Goal: Task Accomplishment & Management: Use online tool/utility

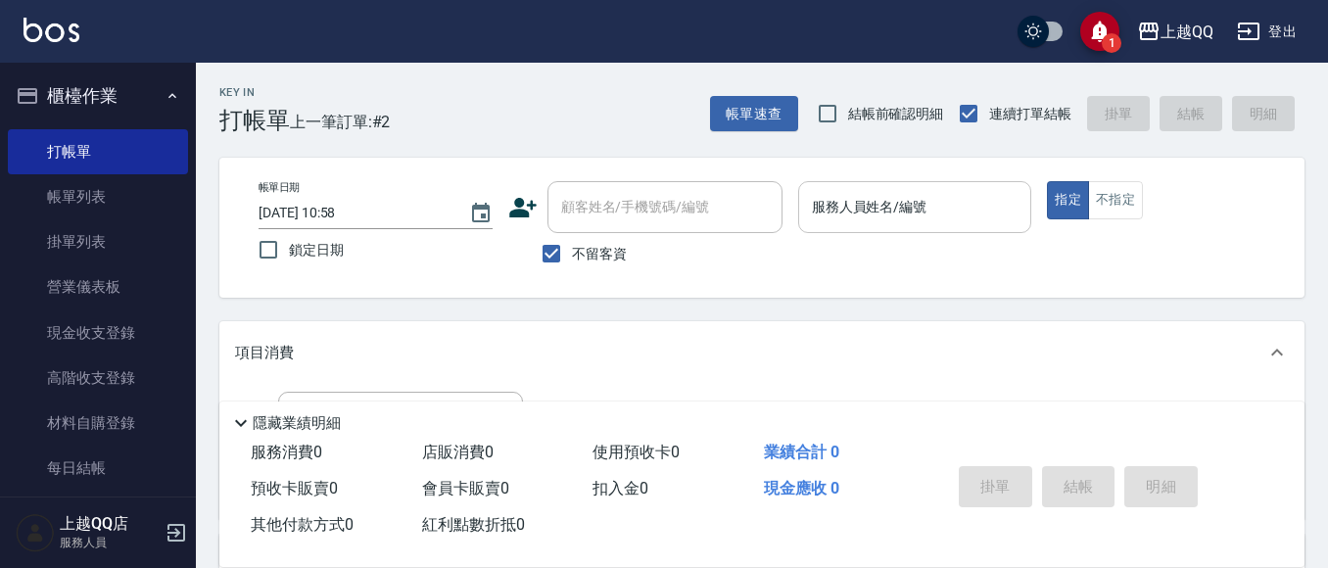
click at [817, 213] on input "服務人員姓名/編號" at bounding box center [915, 207] width 216 height 34
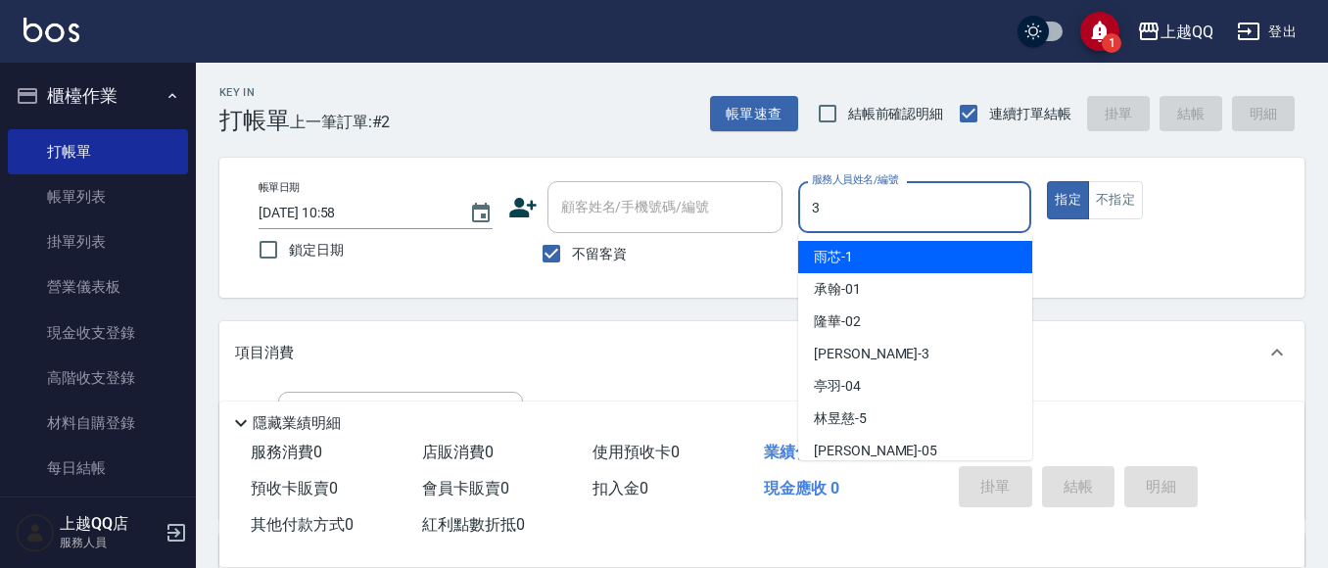
type input "佩怡-3"
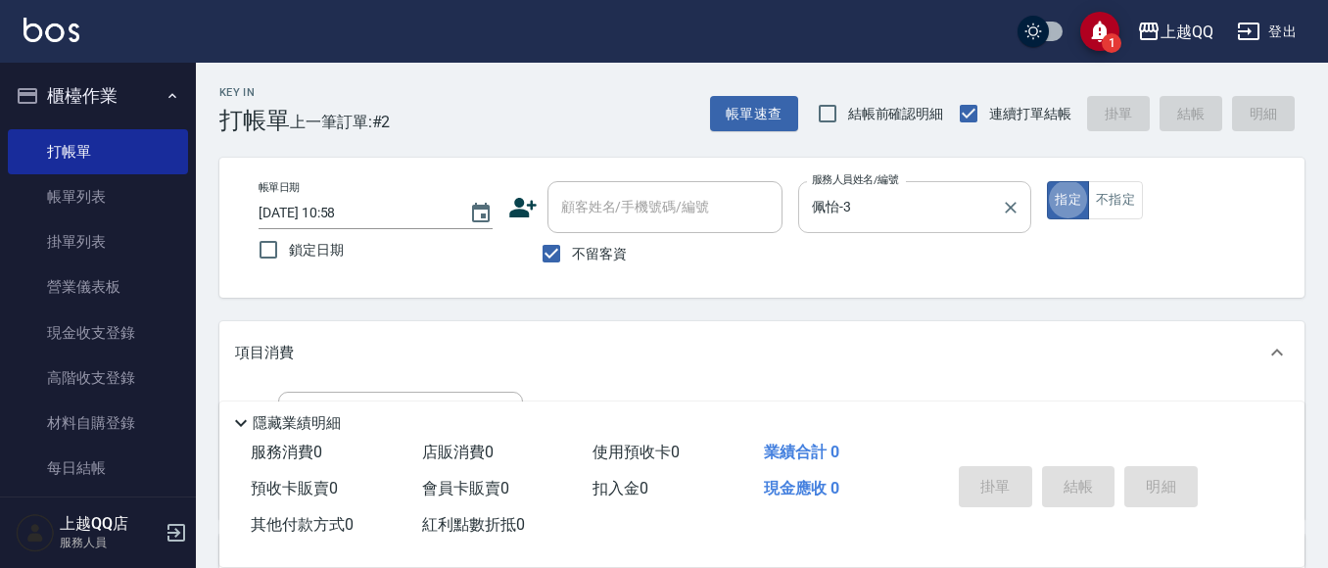
type button "true"
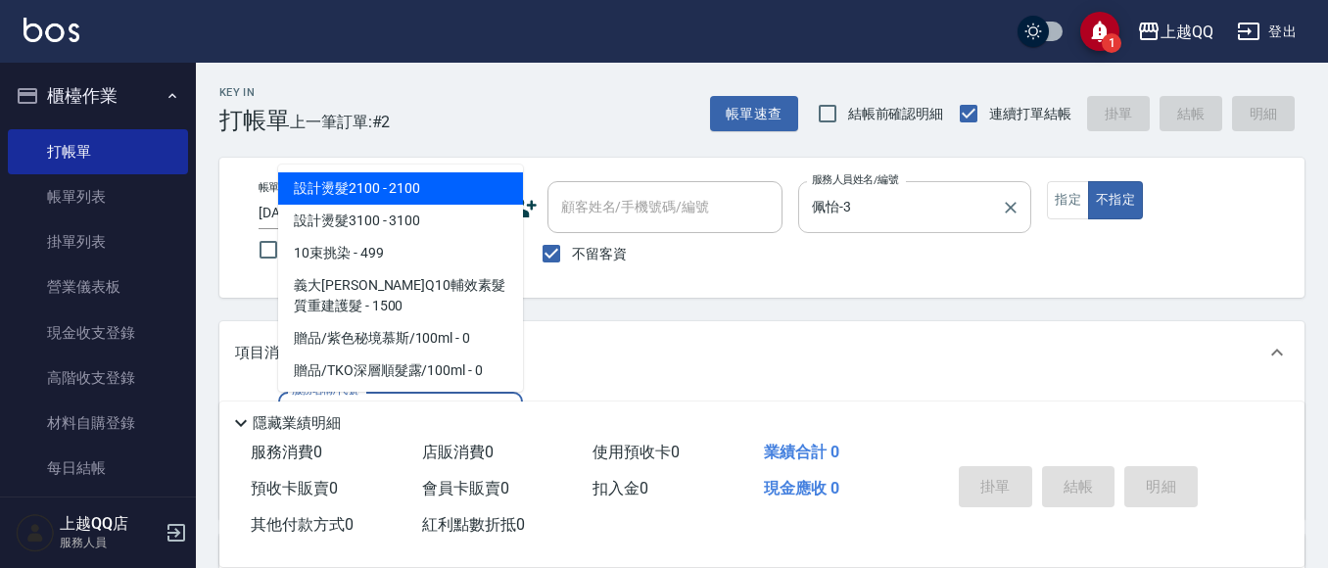
type input "1"
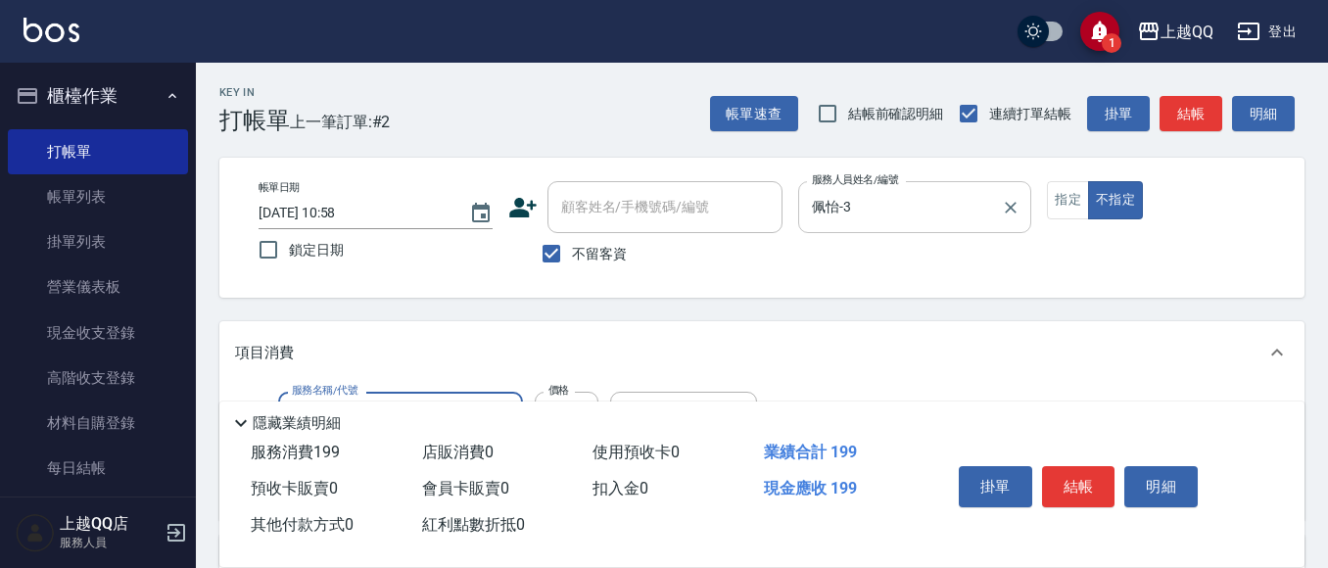
type input "不指定單剪(202)"
type input "200"
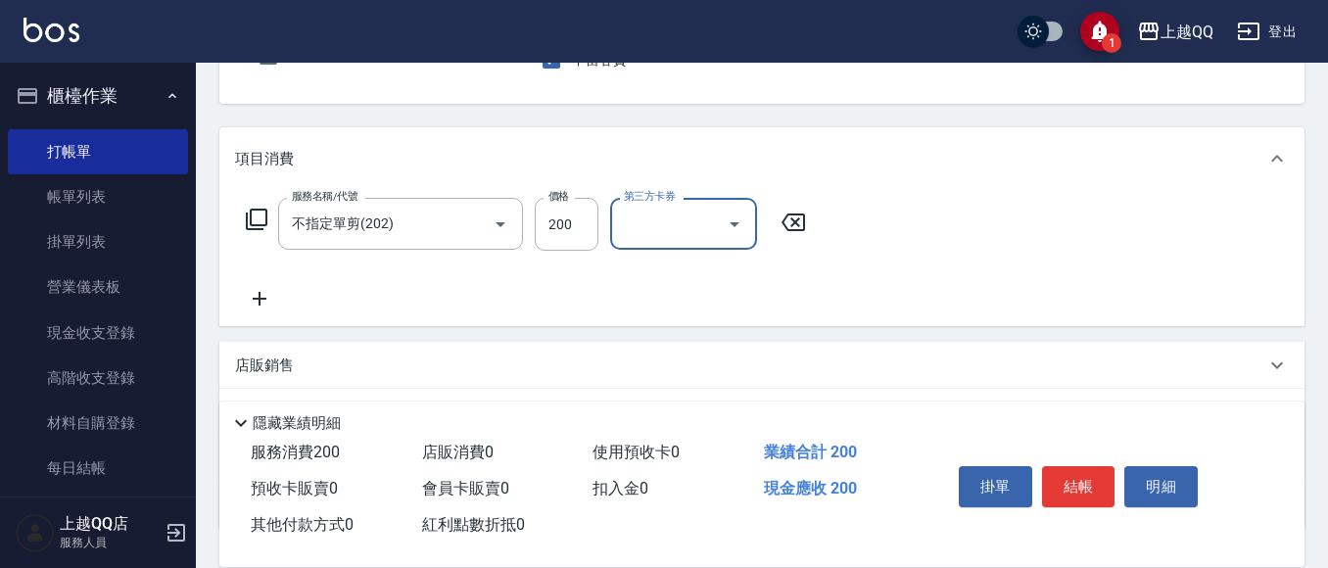
scroll to position [196, 0]
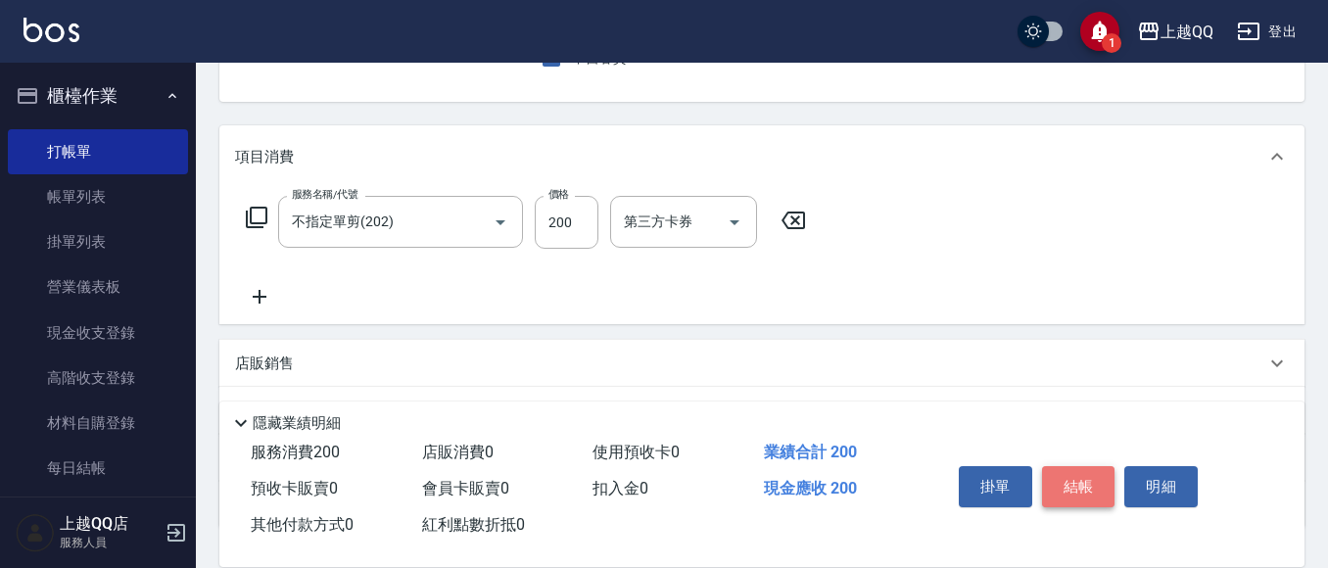
click at [1049, 466] on button "結帳" at bounding box center [1078, 486] width 73 height 41
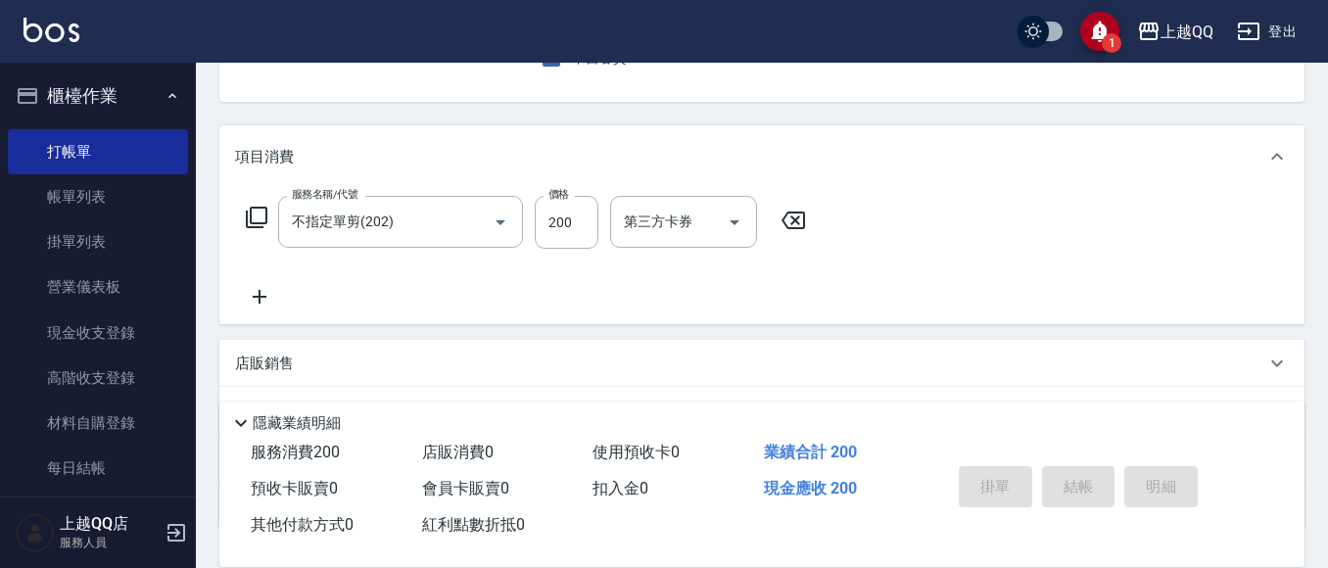
type input "[DATE] 11:48"
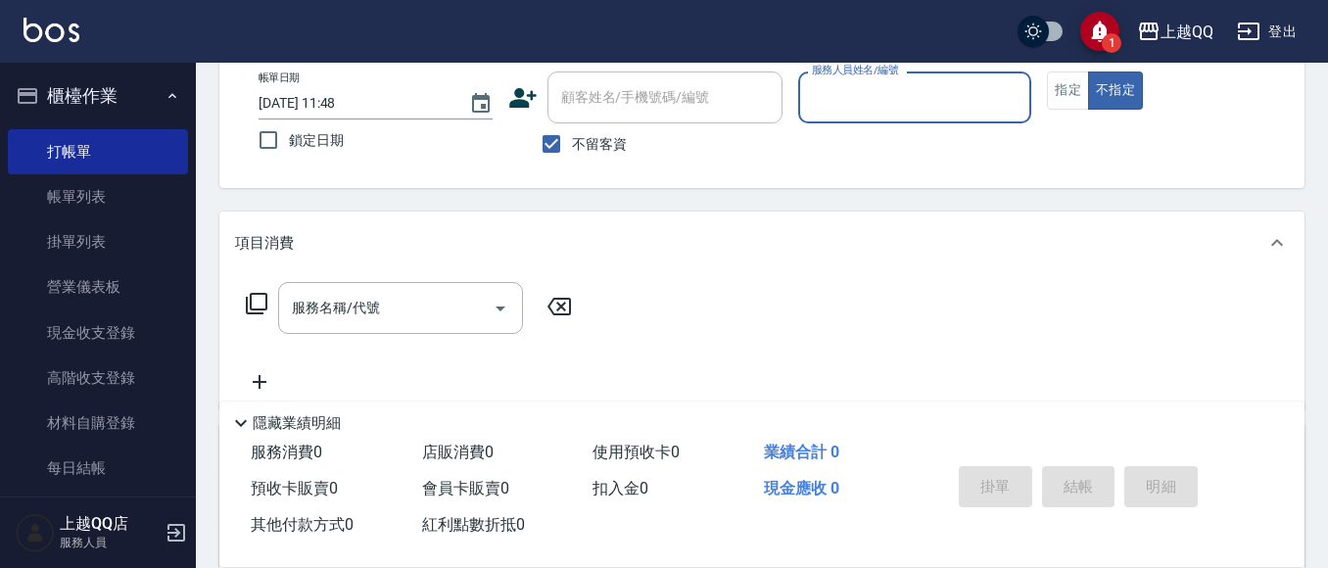
scroll to position [0, 0]
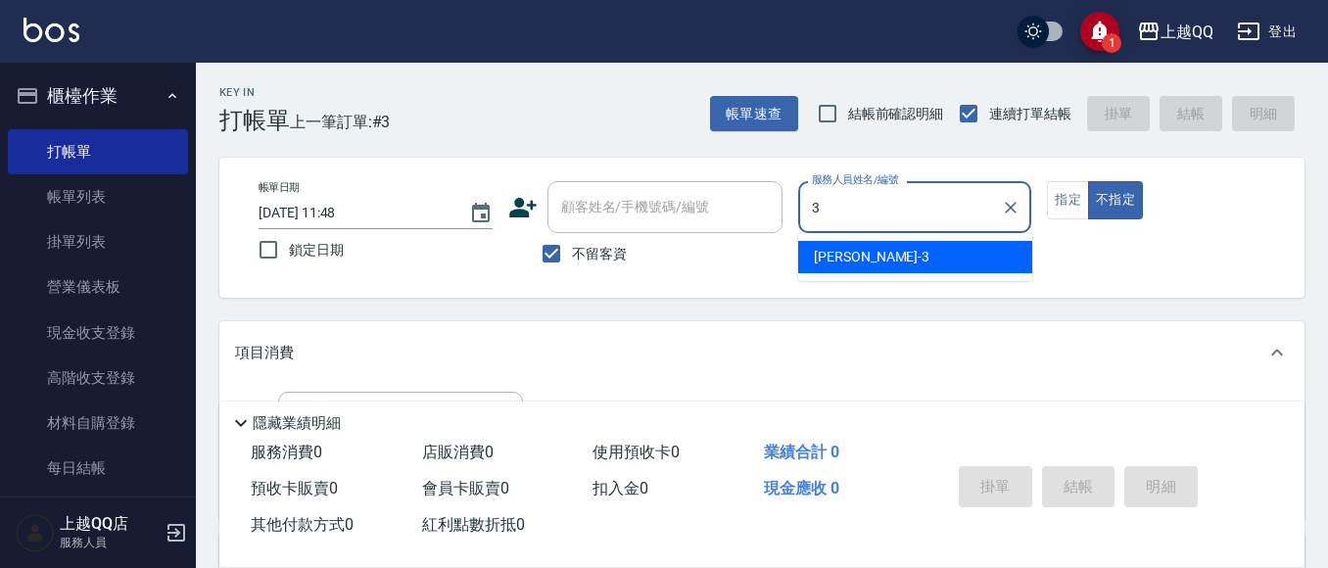
type input "佩怡-3"
type button "false"
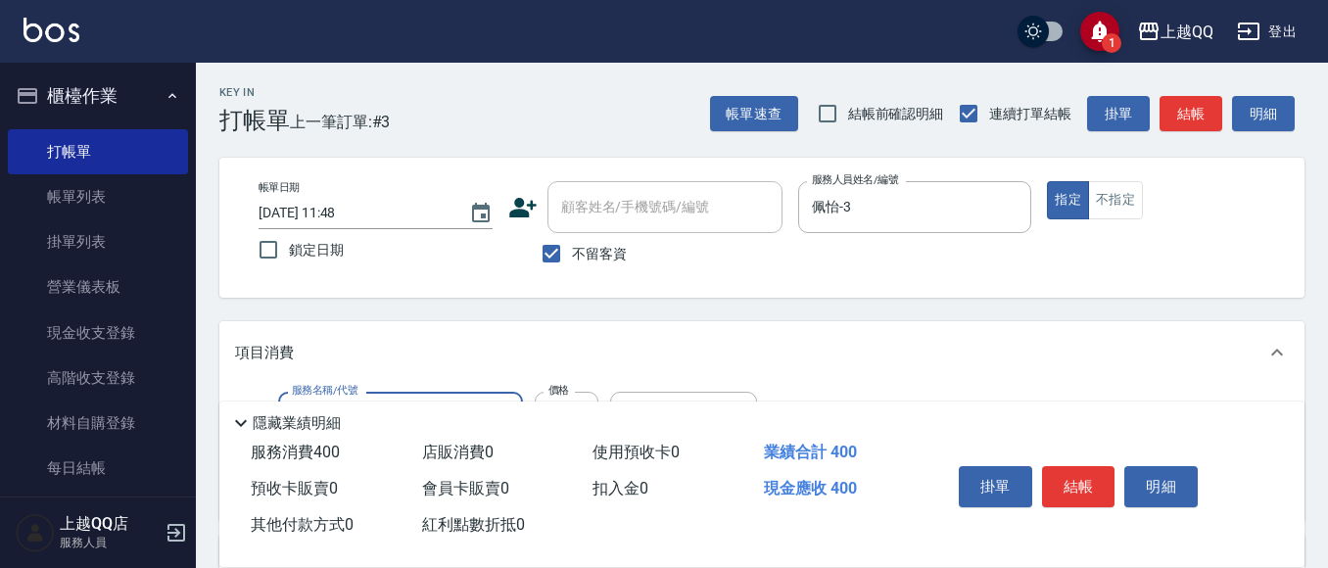
type input "指定單剪(203)"
type input "350"
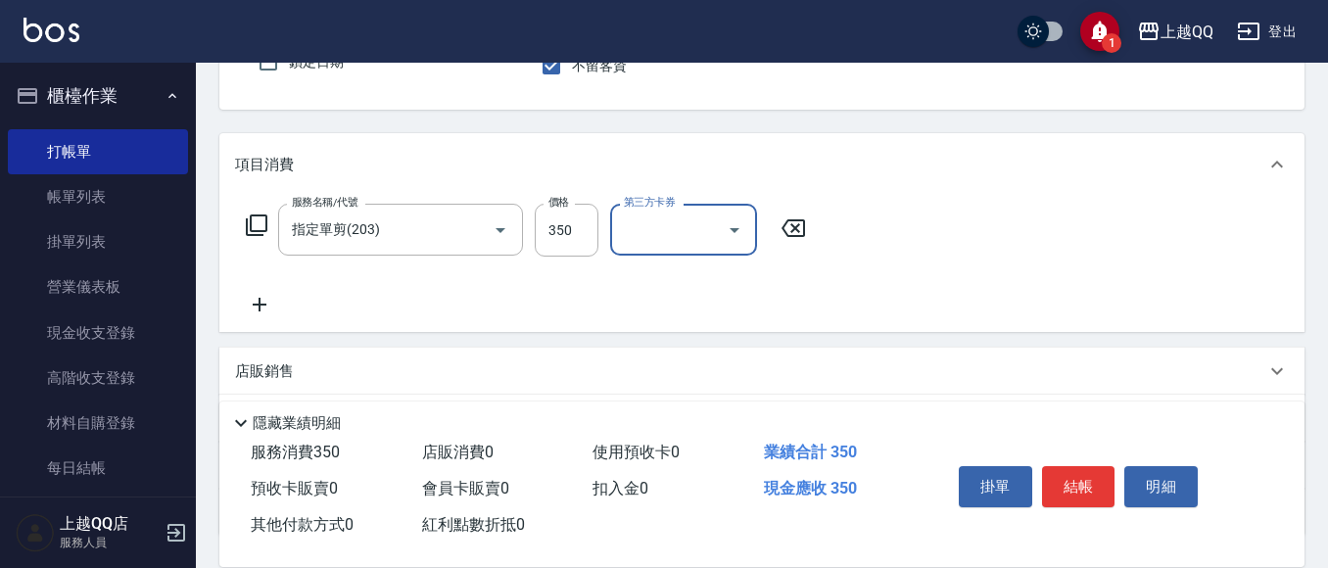
scroll to position [196, 0]
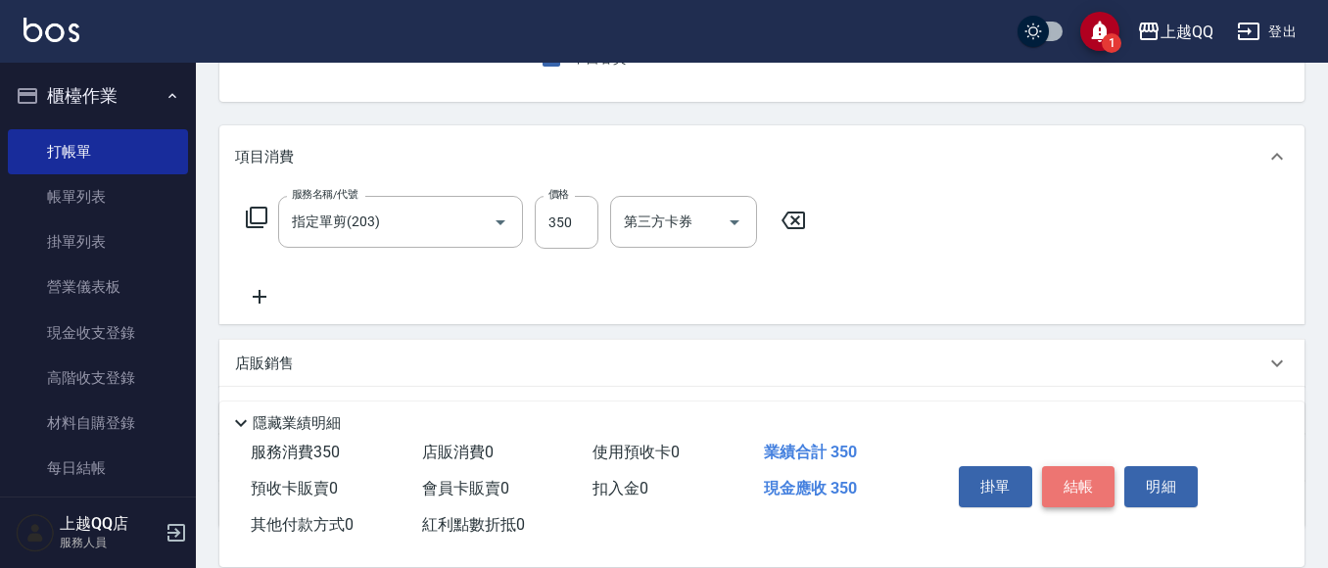
click at [1091, 474] on button "結帳" at bounding box center [1078, 486] width 73 height 41
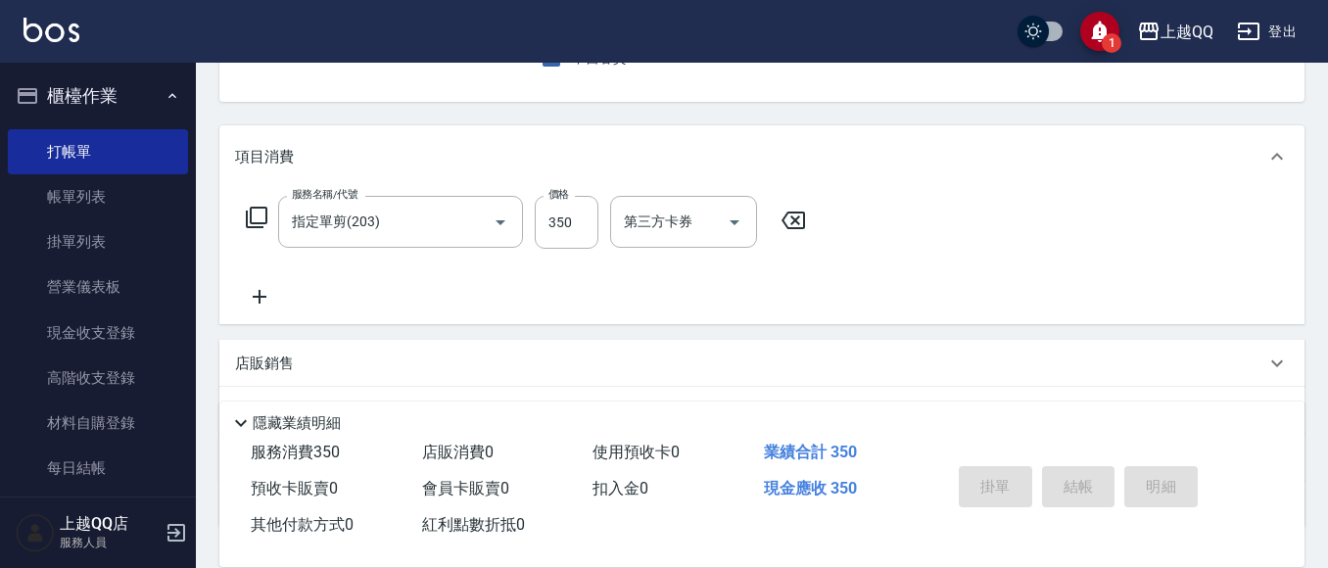
type input "[DATE] 12:13"
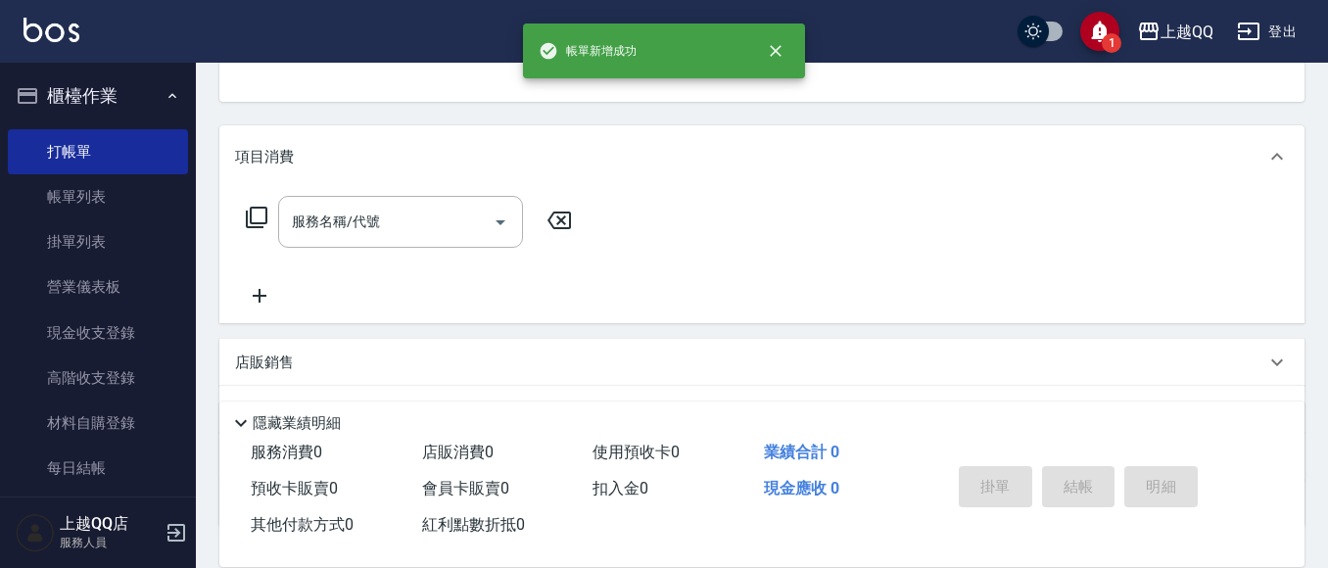
scroll to position [190, 0]
